Goal: Transaction & Acquisition: Purchase product/service

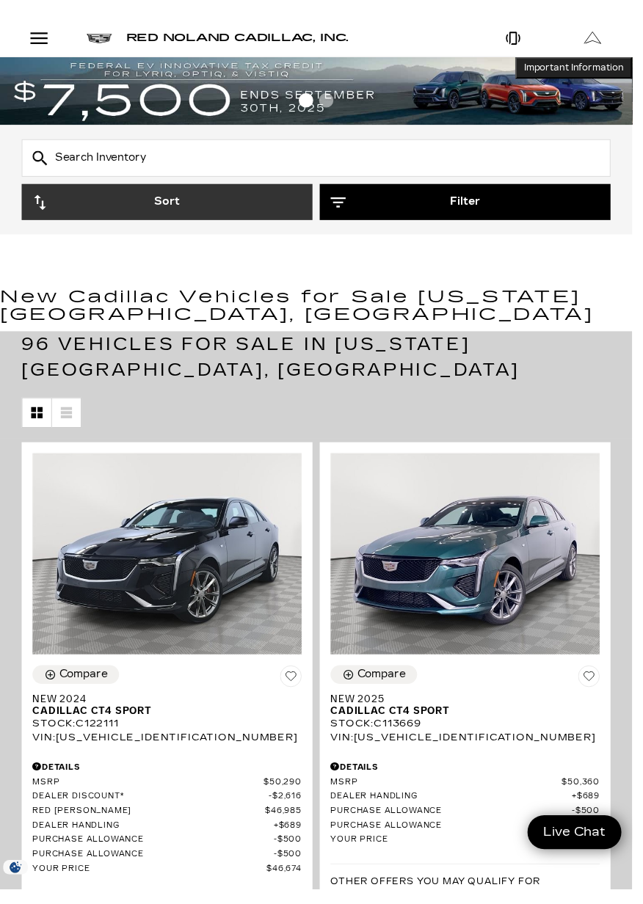
click at [352, 216] on button "Filter" at bounding box center [473, 205] width 296 height 37
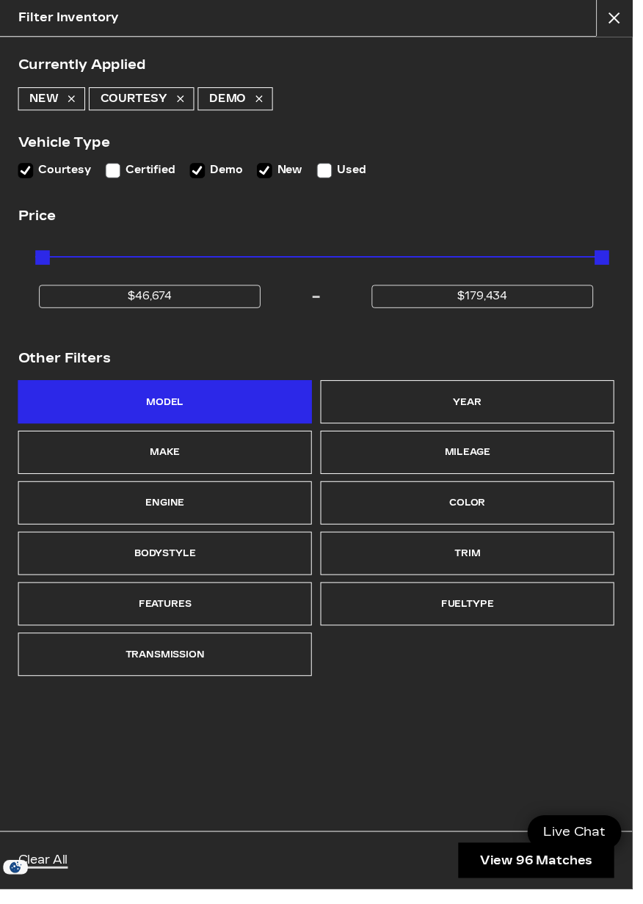
click at [180, 403] on div "Model" at bounding box center [168, 408] width 38 height 21
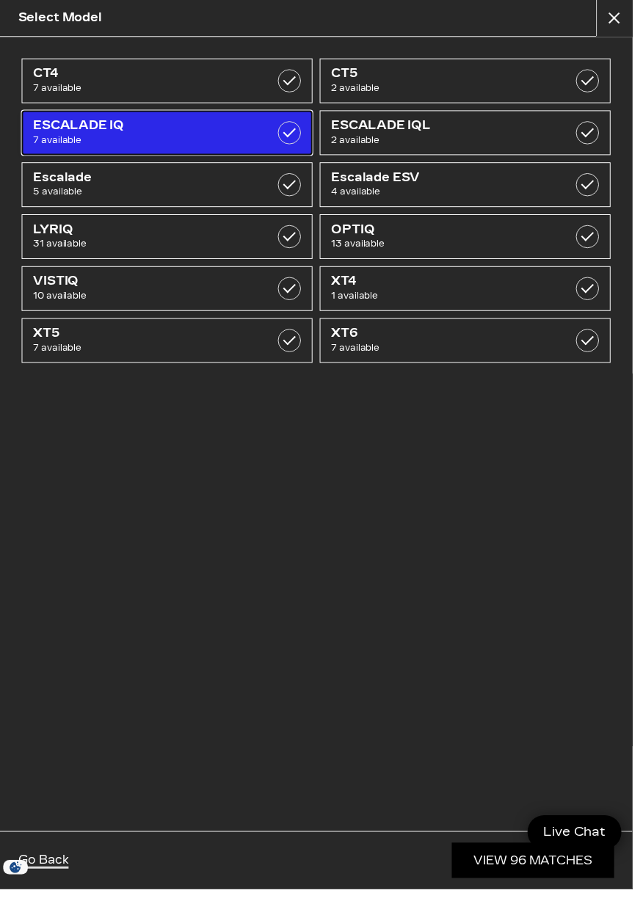
click at [302, 137] on label at bounding box center [293, 134] width 23 height 23
checkbox input "true"
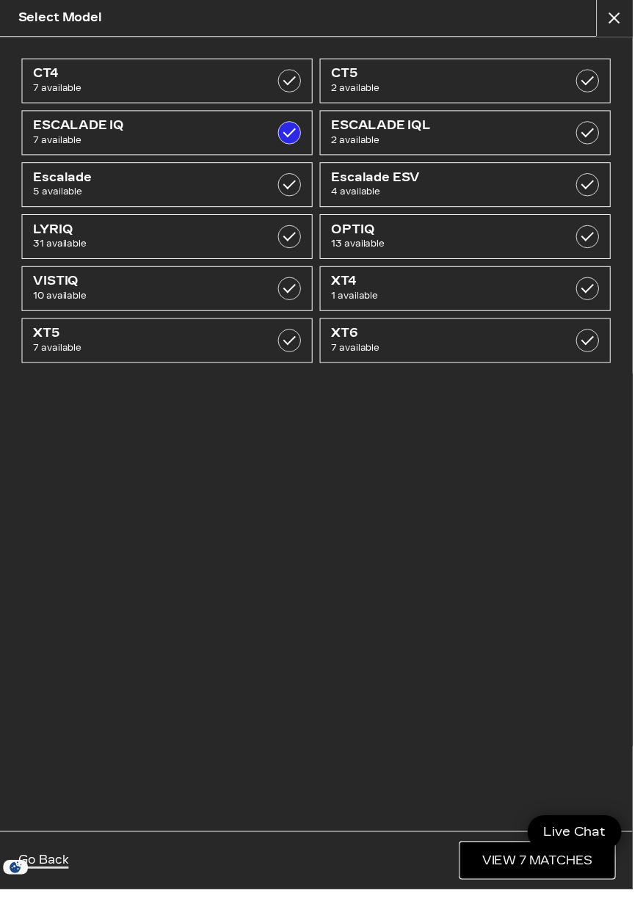
click at [522, 893] on link "View 7 Matches" at bounding box center [546, 875] width 156 height 36
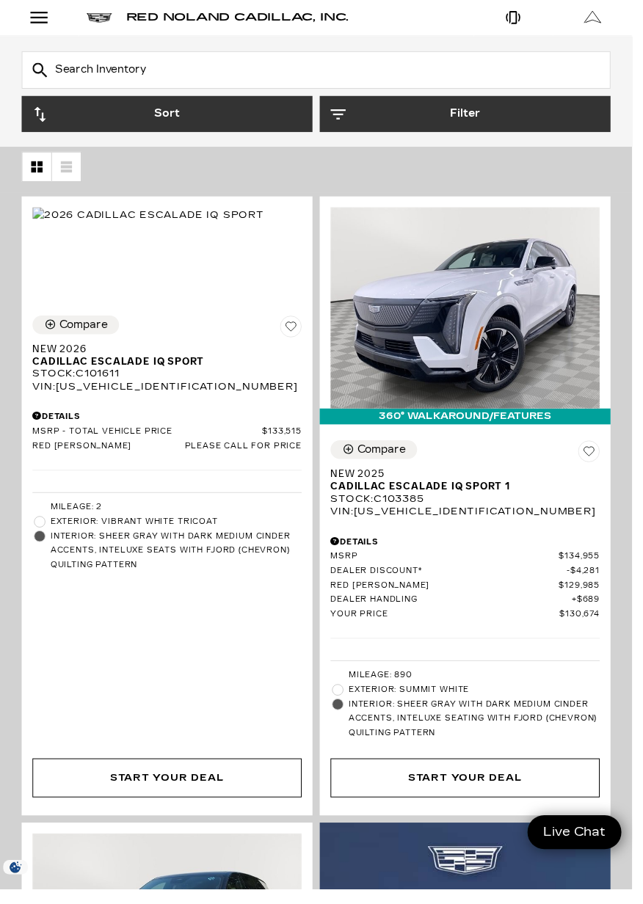
scroll to position [251, 0]
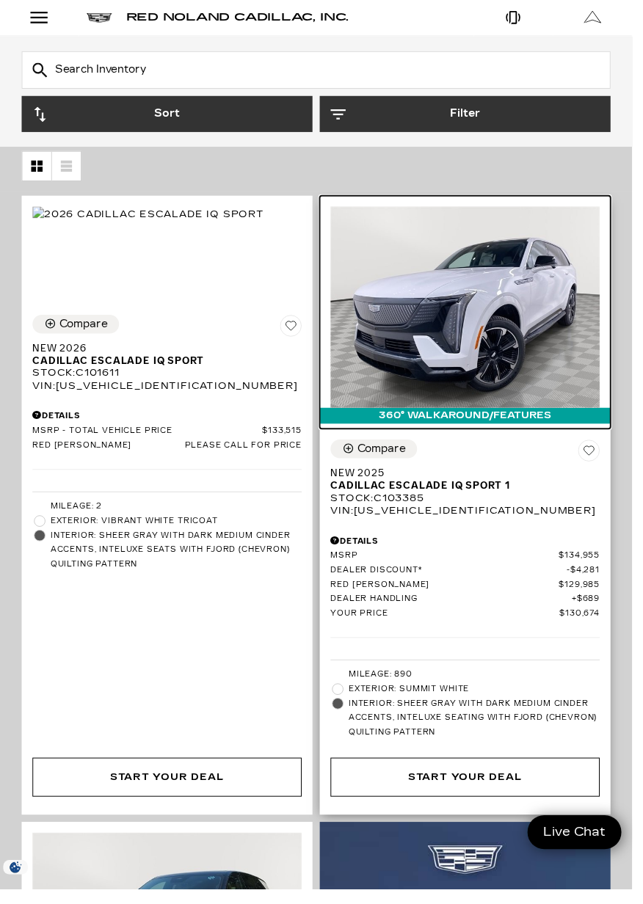
click at [496, 337] on img at bounding box center [473, 312] width 274 height 205
